Goal: Task Accomplishment & Management: Use online tool/utility

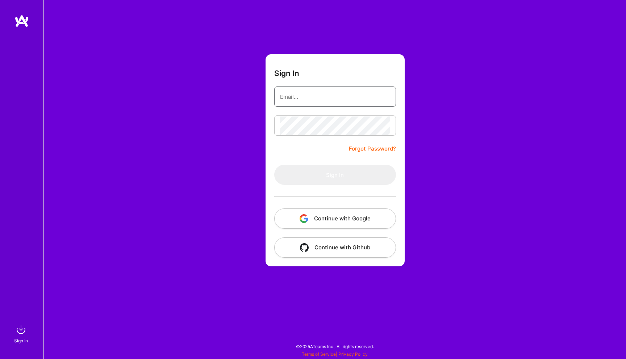
click at [304, 97] on input "email" at bounding box center [335, 97] width 110 height 18
type input "[EMAIL_ADDRESS][DOMAIN_NAME]"
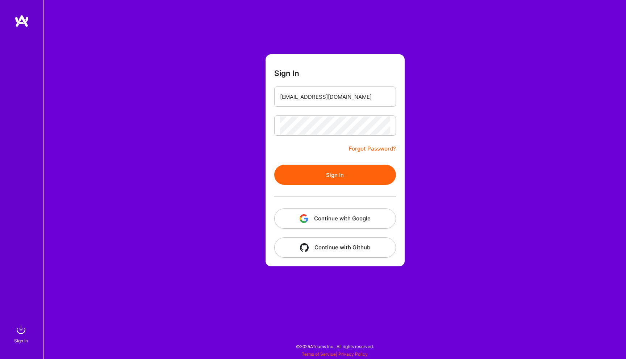
click at [331, 172] on button "Sign In" at bounding box center [335, 175] width 122 height 20
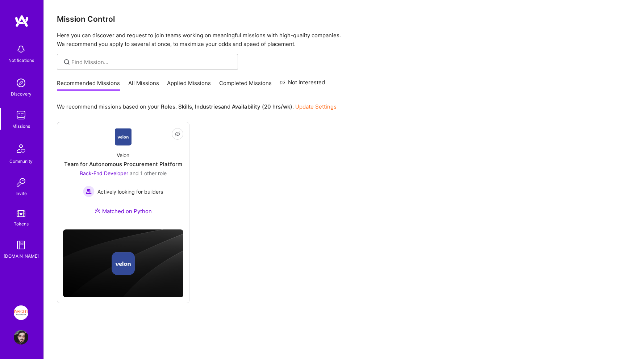
click at [20, 307] on img at bounding box center [21, 313] width 14 height 14
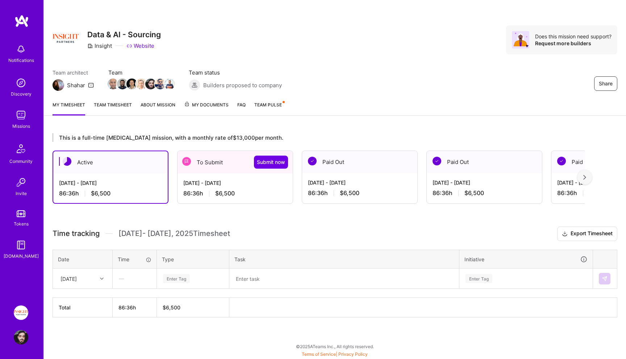
click at [223, 187] on div "[DATE] - [DATE] 86:36 h $6,500" at bounding box center [234, 188] width 115 height 30
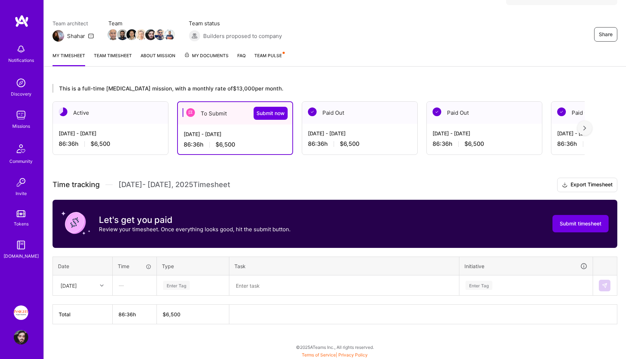
scroll to position [50, 0]
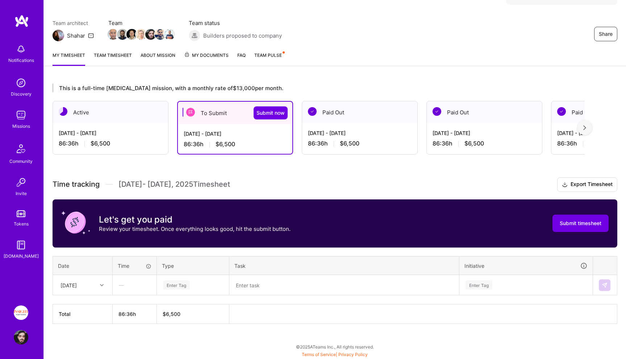
click at [89, 278] on div "[DATE]" at bounding box center [82, 285] width 59 height 19
click at [88, 302] on div "[DATE]" at bounding box center [82, 305] width 59 height 13
click at [88, 302] on div "Time tracking [DATE] - [DATE] Timesheet Export Timesheet Let's get you paid Rev…" at bounding box center [335, 250] width 565 height 147
click at [92, 282] on div "[DATE]" at bounding box center [77, 285] width 40 height 12
click at [90, 303] on div "[DATE]" at bounding box center [82, 305] width 59 height 13
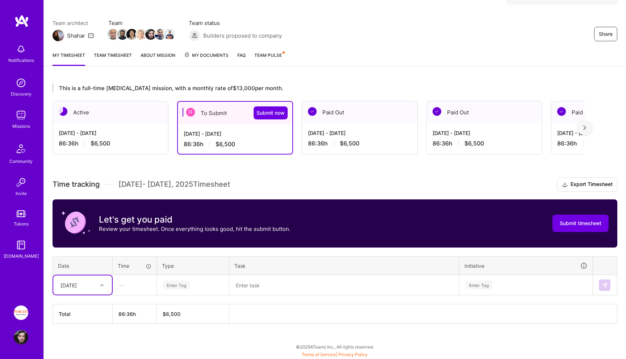
type input "§"
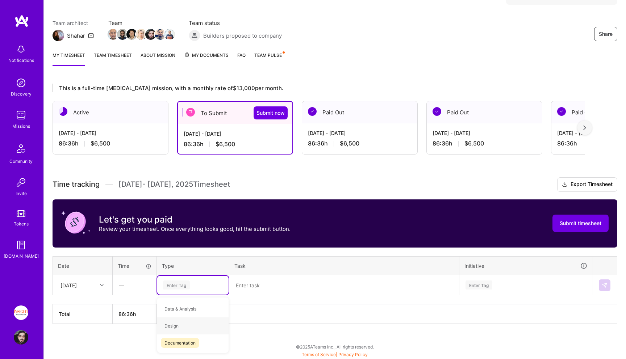
type input "c"
type input "en"
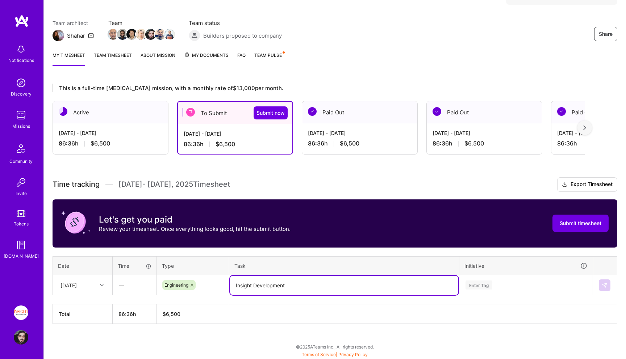
click at [238, 284] on textarea "Insight Development" at bounding box center [344, 285] width 228 height 19
type textarea "Sourcing Development"
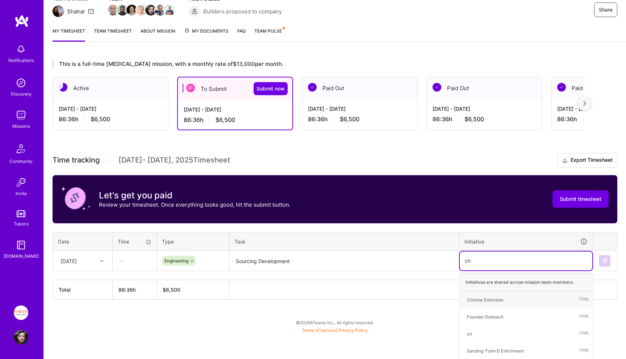
type input "chr"
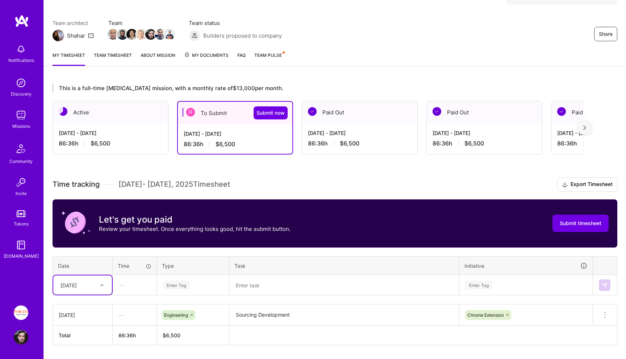
scroll to position [71, 0]
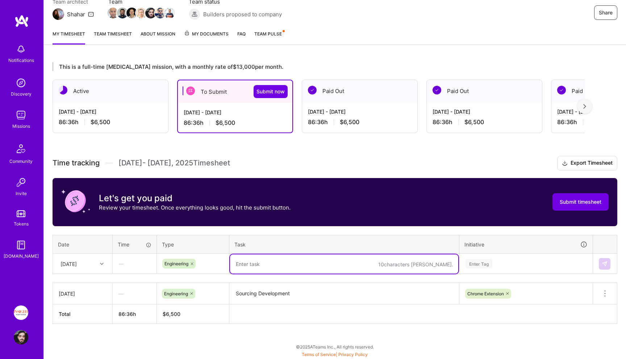
paste textarea "Sourcing Development"
type textarea "Sourcing Development"
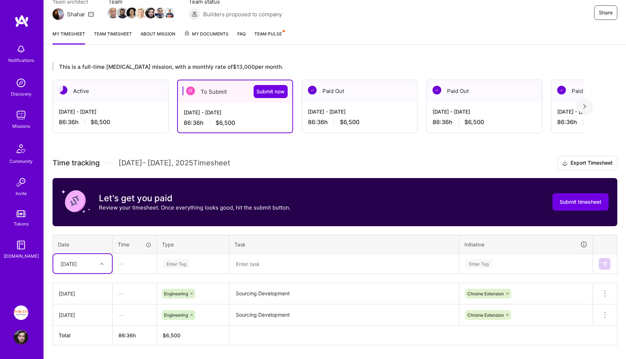
scroll to position [92, 0]
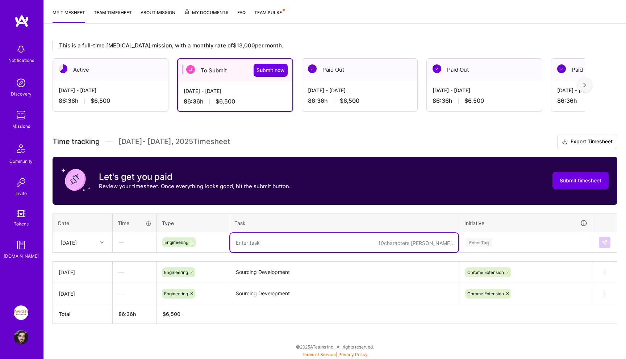
paste textarea "Sourcing Development"
type textarea "Sourcing Development"
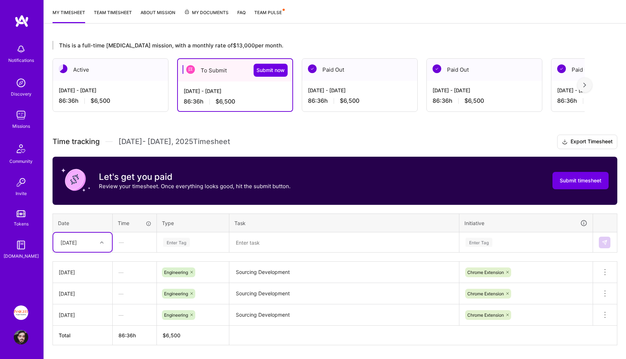
scroll to position [99, 0]
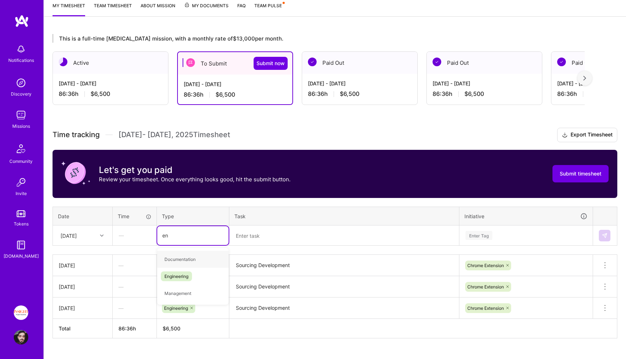
type input "eng"
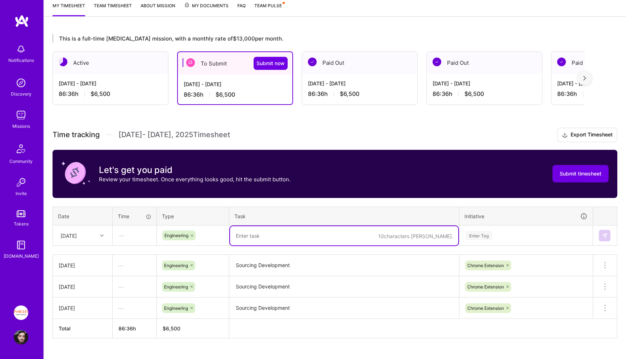
paste textarea "Sourcing Development"
type textarea "Sourcing Development"
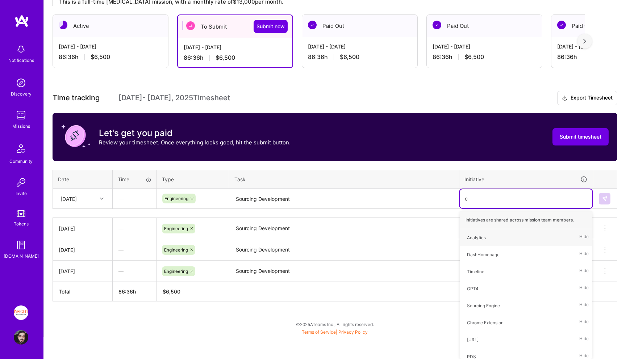
type input "ch"
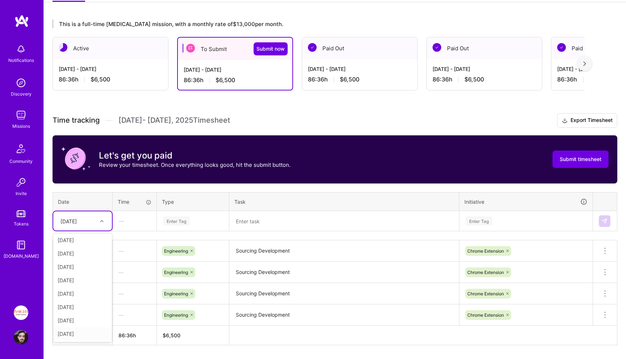
scroll to position [0, 0]
type input "\"
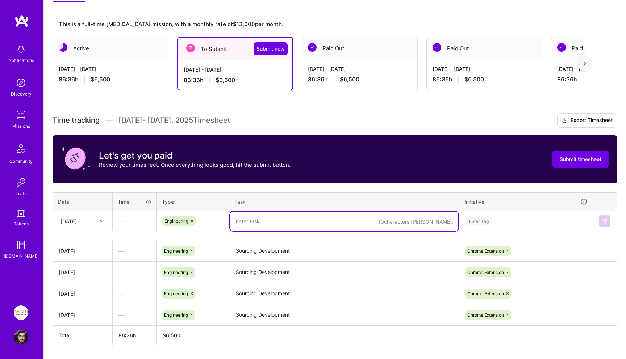
paste textarea "Sourcing Development"
type textarea "Sourcing Development"
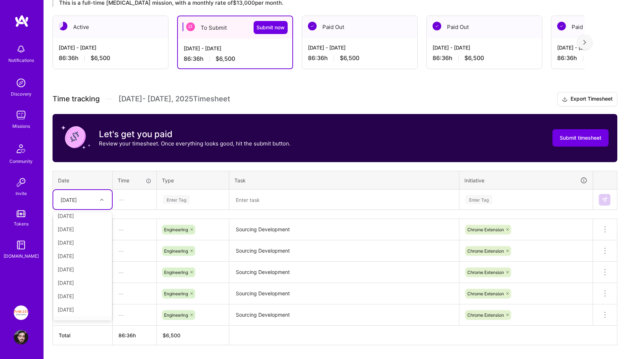
scroll to position [18, 0]
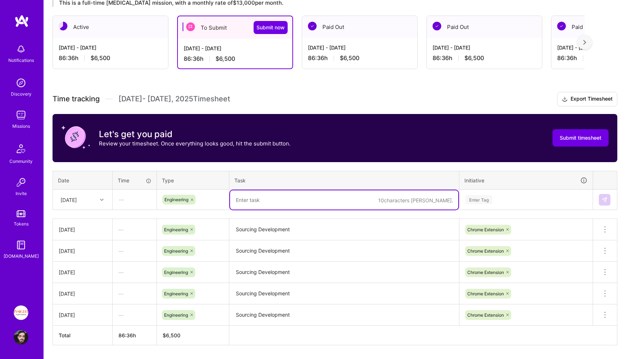
paste textarea "Sourcing Development"
type textarea "Sourcing Development"
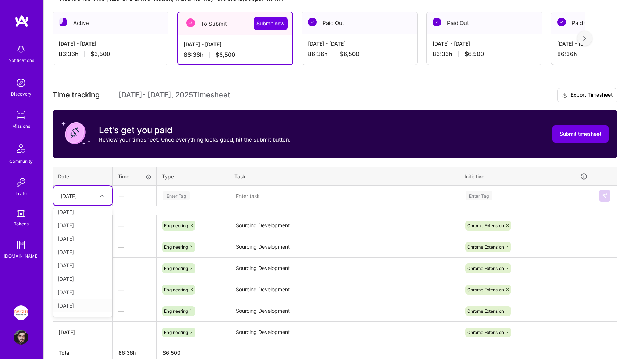
scroll to position [31, 0]
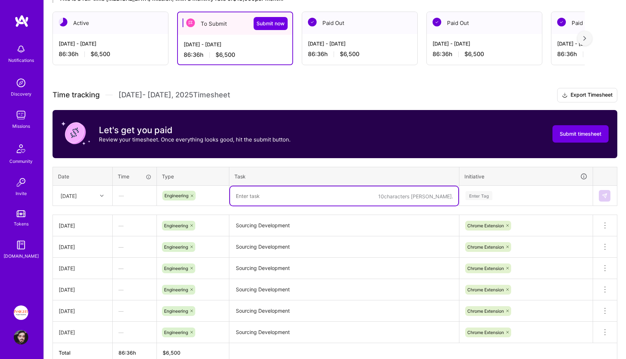
paste textarea "Sourcing Development"
type textarea "Sourcing Development"
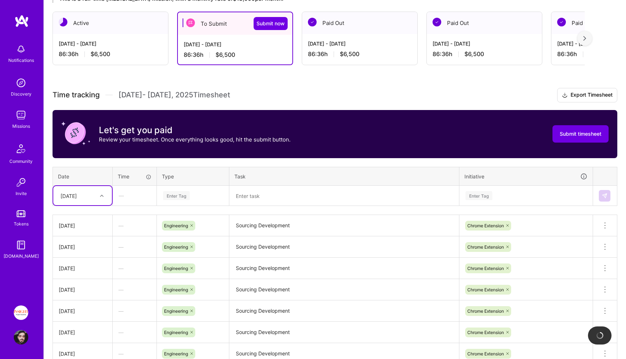
click at [75, 198] on div "[DATE]" at bounding box center [68, 196] width 16 height 8
click at [85, 262] on div "[DATE]" at bounding box center [82, 258] width 59 height 13
click at [200, 198] on div "Enter Tag" at bounding box center [192, 195] width 61 height 9
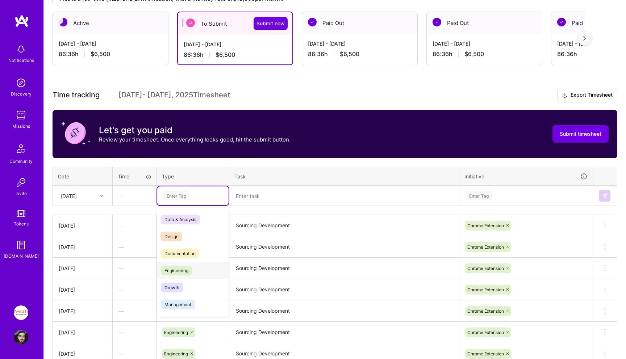
click at [184, 273] on span "Engineering" at bounding box center [176, 271] width 31 height 10
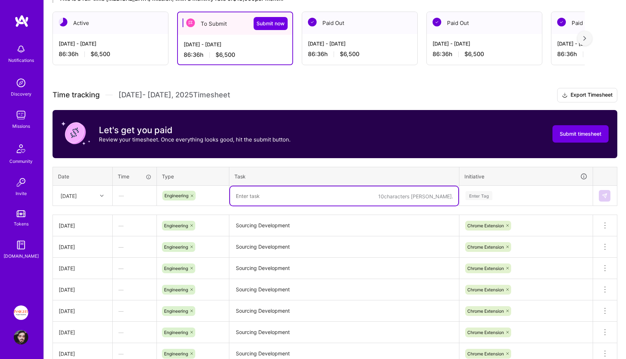
paste textarea "Sourcing Development"
type textarea "Sourcing Development"
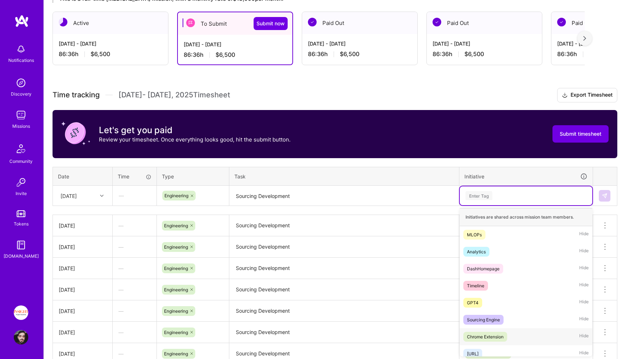
click at [550, 339] on div "Chrome Extension Hide" at bounding box center [526, 337] width 133 height 17
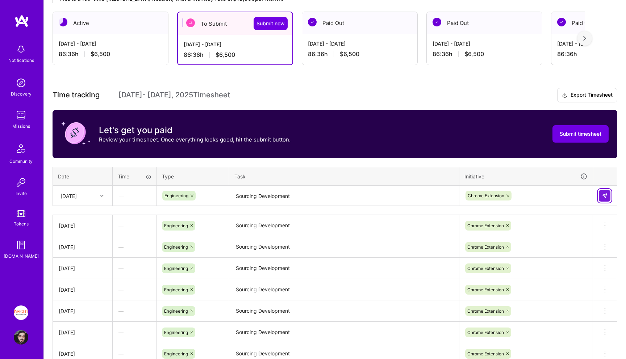
click at [603, 197] on img at bounding box center [605, 196] width 6 height 6
click at [95, 198] on div "[DATE]" at bounding box center [77, 196] width 40 height 12
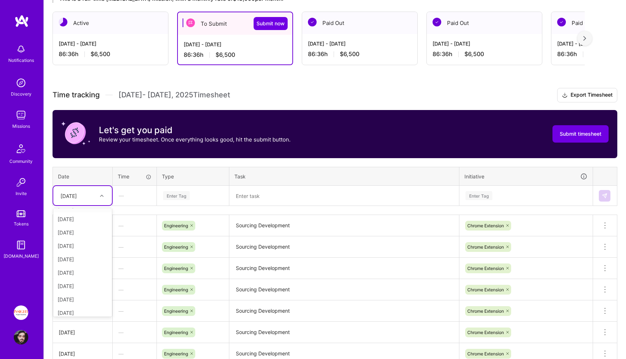
scroll to position [82, 0]
click at [88, 296] on div "[DATE]" at bounding box center [82, 295] width 59 height 13
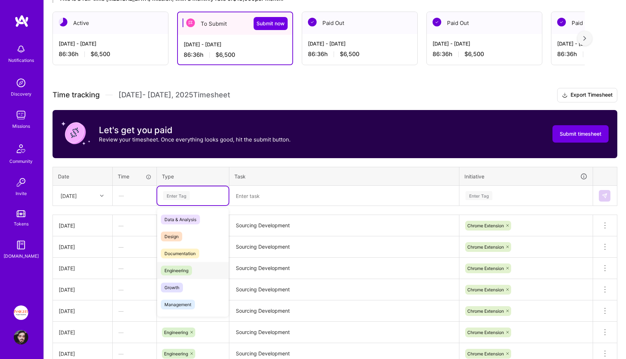
click at [185, 276] on div "Engineering" at bounding box center [192, 270] width 71 height 17
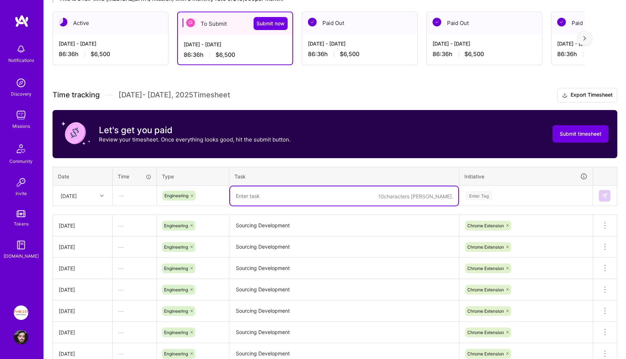
paste textarea "Sourcing Development"
type textarea "Sourcing Development"
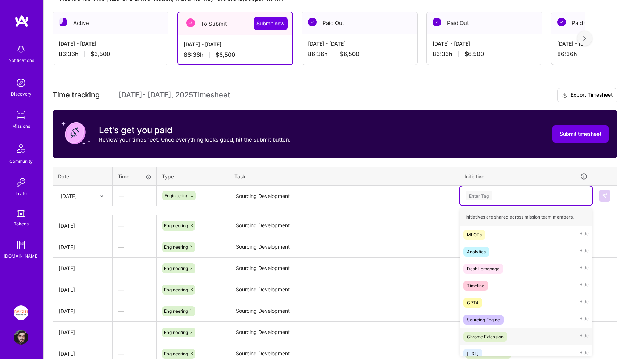
click at [477, 331] on div "Chrome Extension Hide" at bounding box center [526, 337] width 133 height 17
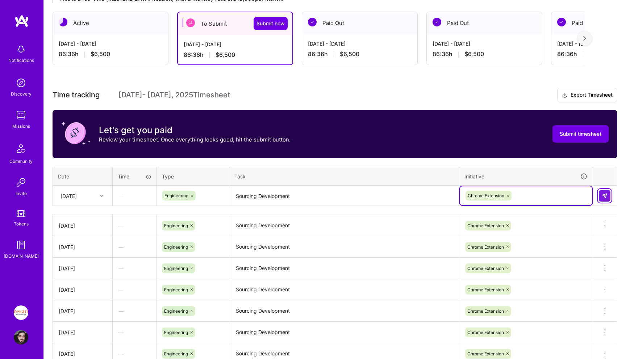
click at [605, 194] on img at bounding box center [605, 196] width 6 height 6
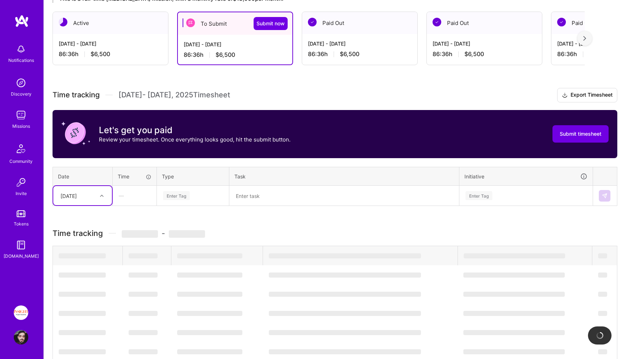
click at [111, 197] on div "[DATE]" at bounding box center [82, 195] width 59 height 19
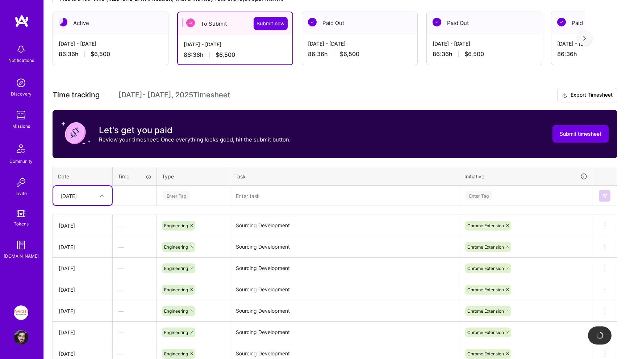
click at [110, 197] on div "[DATE]" at bounding box center [82, 195] width 59 height 19
click at [88, 305] on div "[DATE]" at bounding box center [82, 308] width 59 height 13
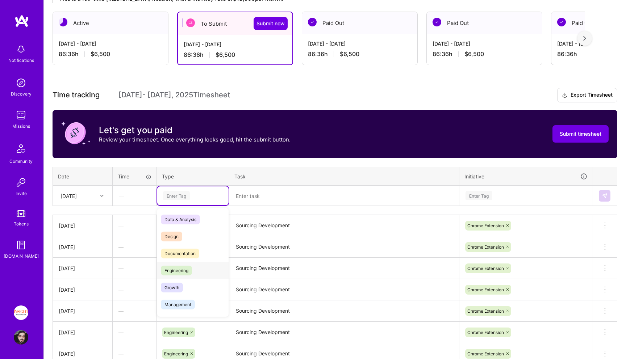
click at [197, 266] on div "Engineering" at bounding box center [192, 270] width 71 height 17
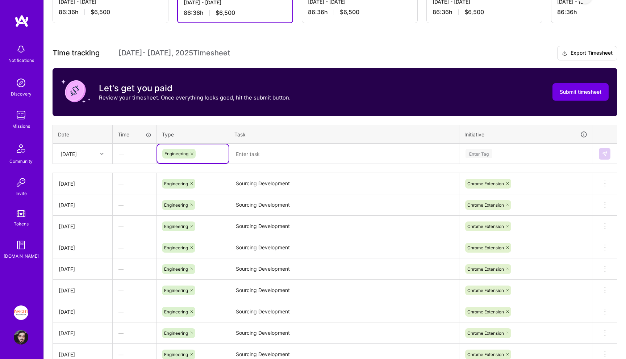
scroll to position [242, 0]
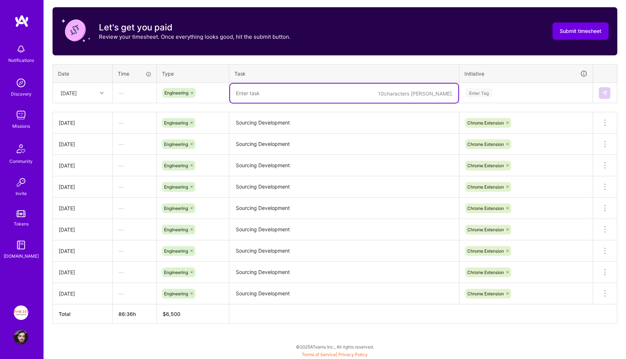
paste textarea "Sourcing Development"
type textarea "Sourcing Development"
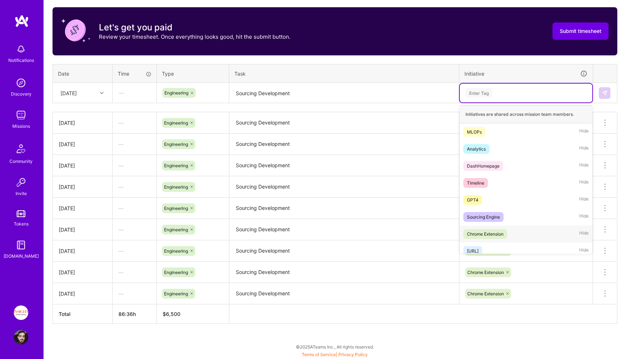
click at [492, 229] on span "Chrome Extension" at bounding box center [485, 234] width 44 height 10
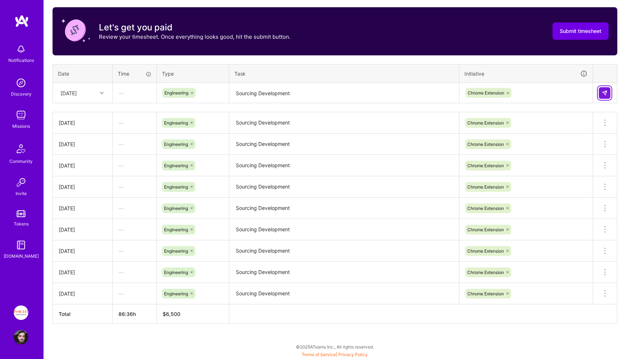
click at [603, 92] on img at bounding box center [605, 93] width 6 height 6
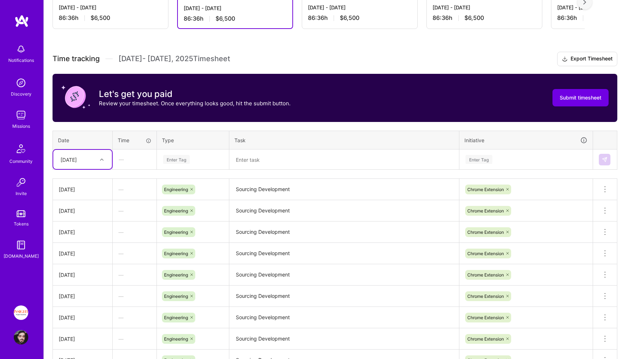
scroll to position [141, 0]
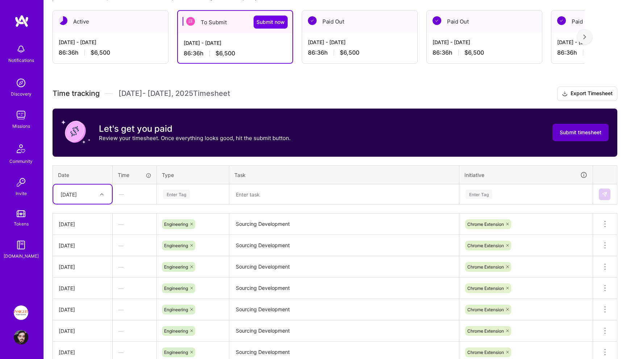
click at [582, 132] on span "Submit timesheet" at bounding box center [581, 132] width 42 height 7
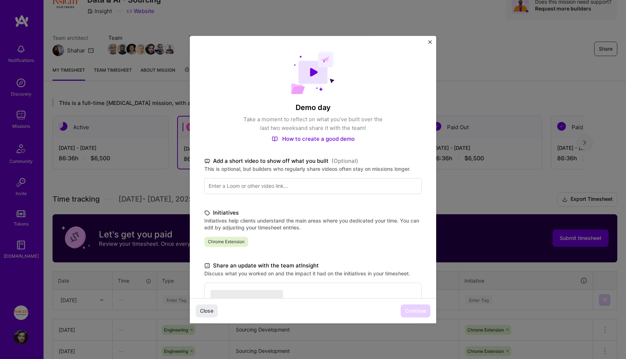
scroll to position [31, 0]
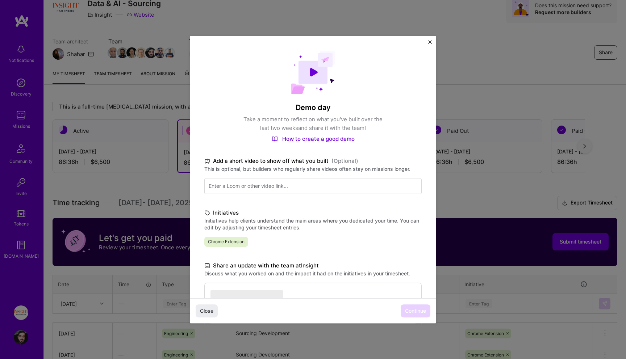
click at [411, 310] on div "Close Continue" at bounding box center [313, 310] width 246 height 25
click at [411, 310] on span "Continue" at bounding box center [415, 311] width 21 height 7
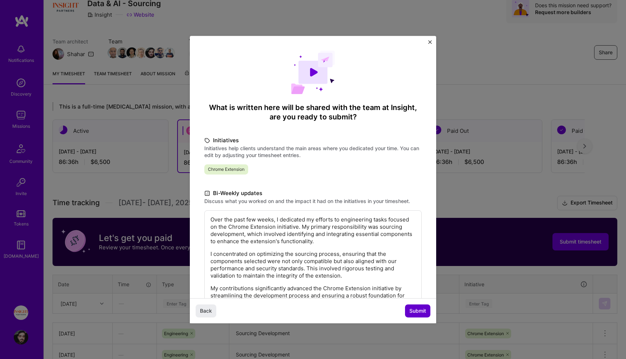
click at [411, 310] on span "Submit" at bounding box center [417, 311] width 17 height 7
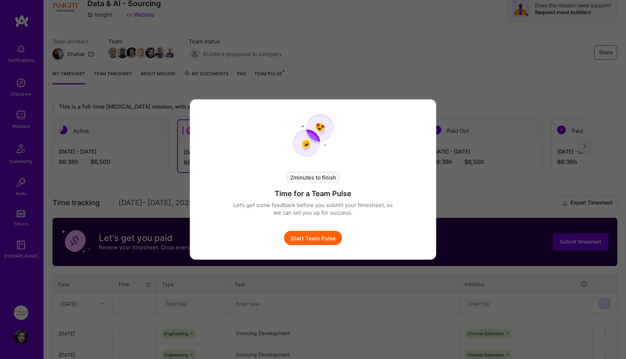
click at [331, 236] on button "Start Team Pulse" at bounding box center [313, 238] width 58 height 14
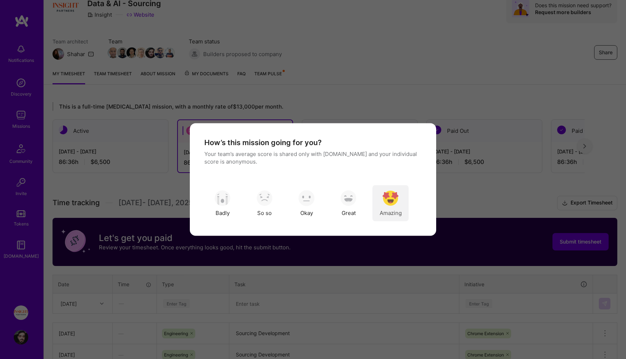
click at [393, 190] on img "modal" at bounding box center [390, 198] width 16 height 16
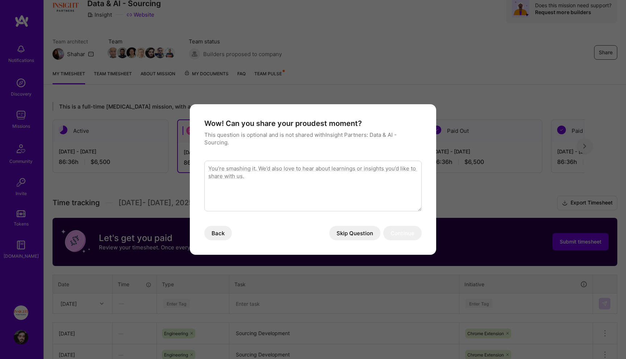
click at [351, 231] on button "Skip Question" at bounding box center [354, 233] width 51 height 14
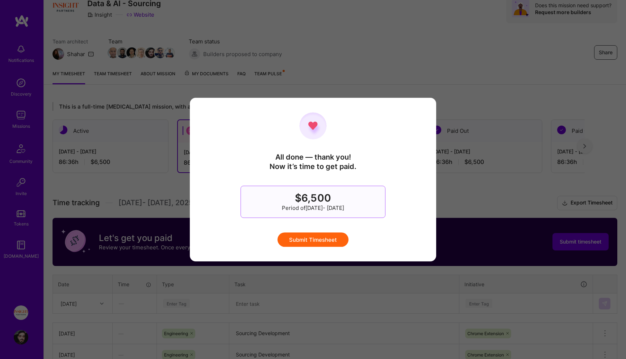
click at [327, 236] on button "Submit Timesheet" at bounding box center [312, 240] width 71 height 14
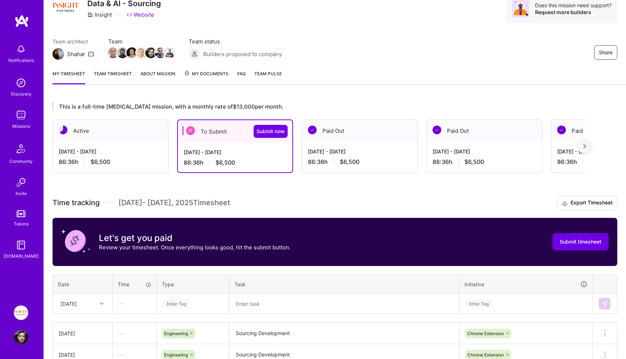
click at [263, 198] on h3 "Time tracking [DATE] - [DATE] Timesheet Export Timesheet" at bounding box center [335, 203] width 565 height 14
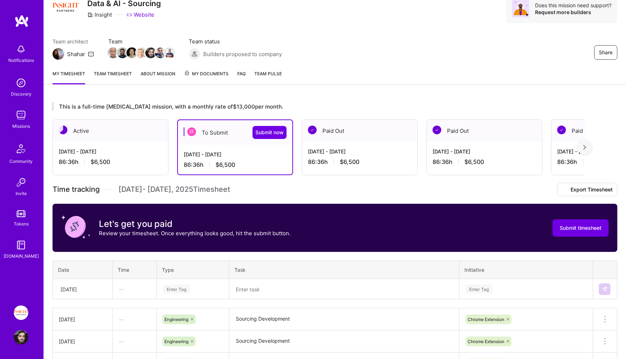
scroll to position [0, 0]
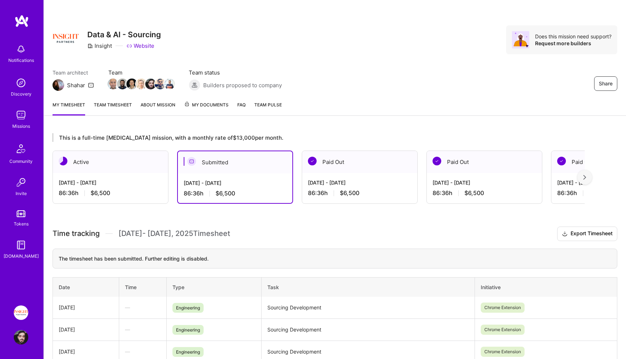
click at [137, 171] on div "Active" at bounding box center [110, 162] width 115 height 22
